Goal: Task Accomplishment & Management: Manage account settings

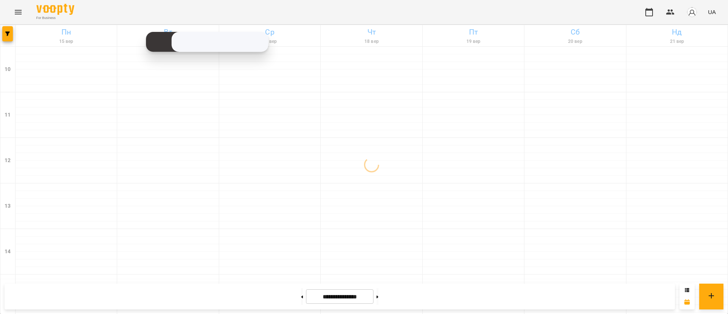
click at [20, 11] on icon "Menu" at bounding box center [18, 12] width 9 height 9
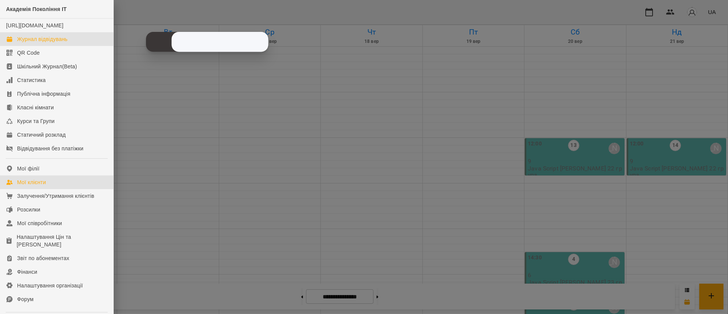
click at [25, 186] on div "Мої клієнти" at bounding box center [31, 182] width 29 height 8
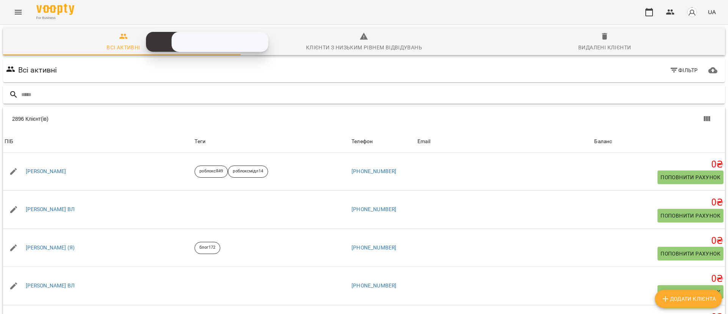
click at [60, 94] on input "text" at bounding box center [371, 94] width 701 height 13
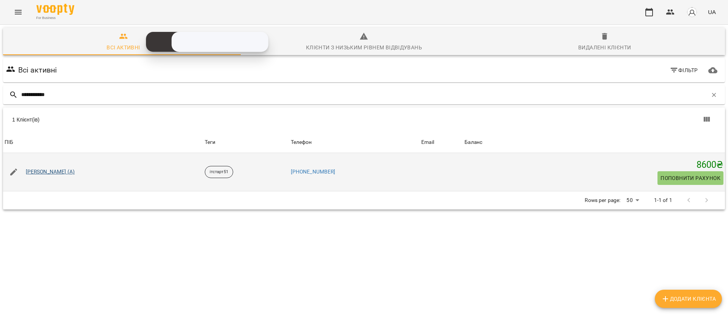
type input "**********"
click at [36, 174] on link "[PERSON_NAME] (А)" at bounding box center [50, 172] width 49 height 8
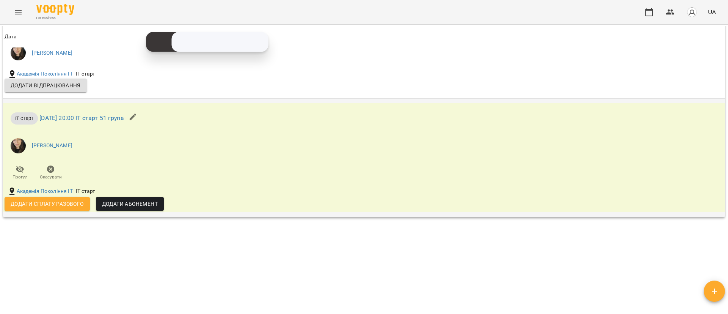
scroll to position [10, 0]
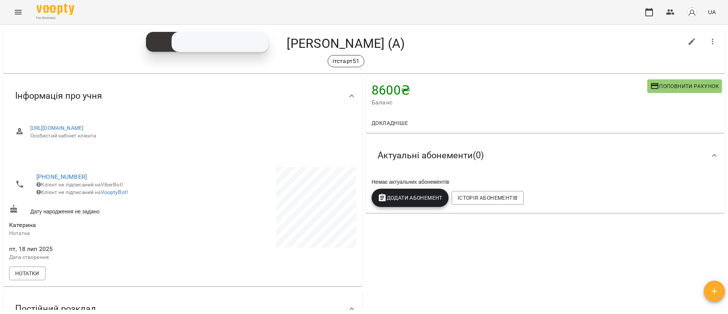
click at [384, 90] on h4 "8600 ₴" at bounding box center [510, 90] width 276 height 16
click at [710, 158] on div at bounding box center [714, 155] width 18 height 18
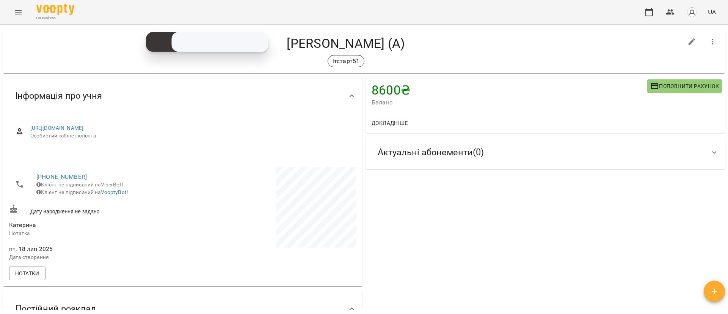
click at [378, 86] on h4 "8600 ₴" at bounding box center [510, 90] width 276 height 16
click at [437, 150] on span "Актуальні абонементи ( 0 )" at bounding box center [431, 152] width 106 height 12
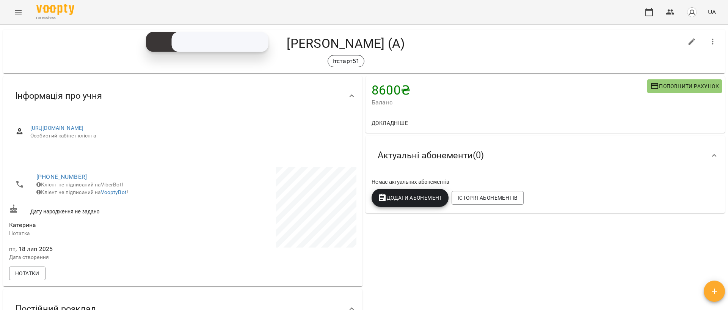
click at [392, 88] on h4 "8600 ₴" at bounding box center [510, 90] width 276 height 16
click at [673, 90] on span "Поповнити рахунок" at bounding box center [684, 86] width 69 height 9
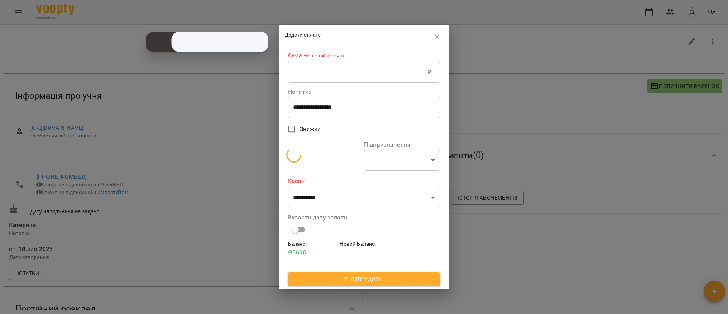
click at [438, 39] on icon "button" at bounding box center [437, 37] width 9 height 9
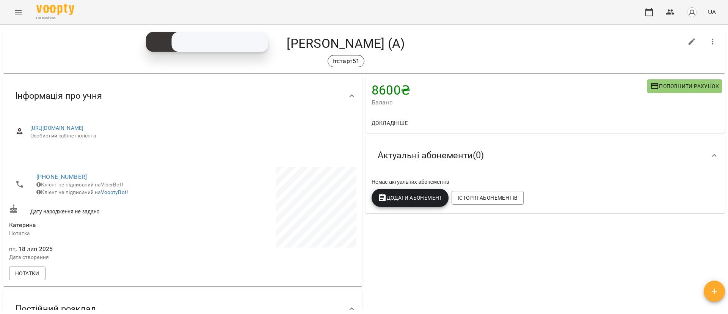
click at [447, 128] on div "Докладніше" at bounding box center [544, 123] width 359 height 20
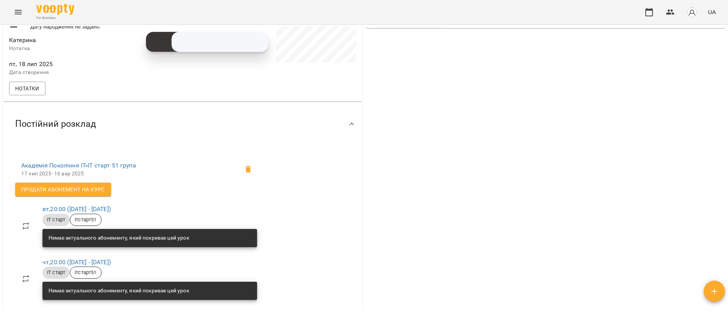
scroll to position [0, 0]
